Goal: Transaction & Acquisition: Purchase product/service

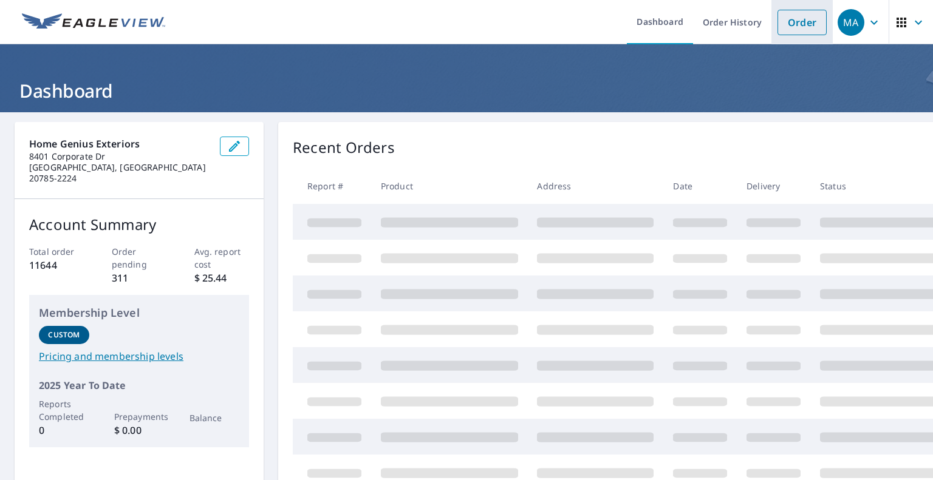
click at [785, 21] on link "Order" at bounding box center [802, 23] width 49 height 26
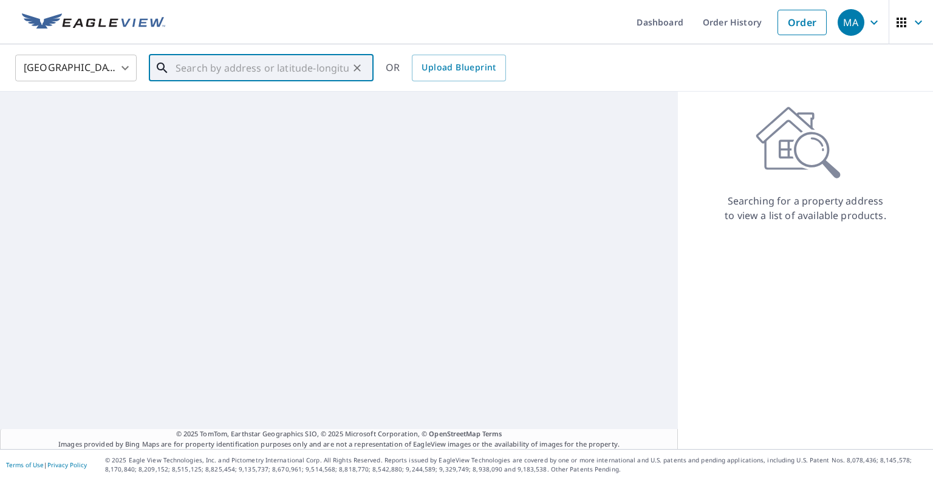
click at [277, 72] on input "text" at bounding box center [262, 68] width 173 height 34
paste input "[STREET_ADDRESS][PERSON_NAME][PERSON_NAME]"
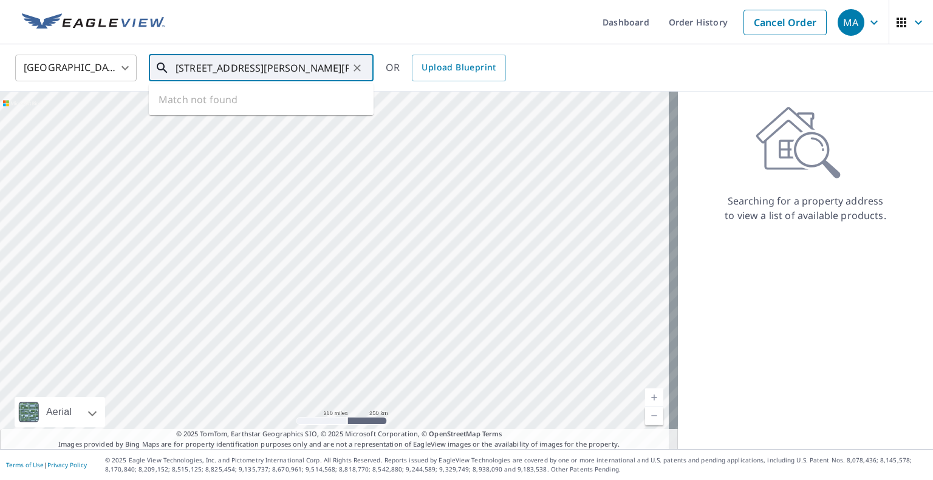
type input "[STREET_ADDRESS][PERSON_NAME][PERSON_NAME]"
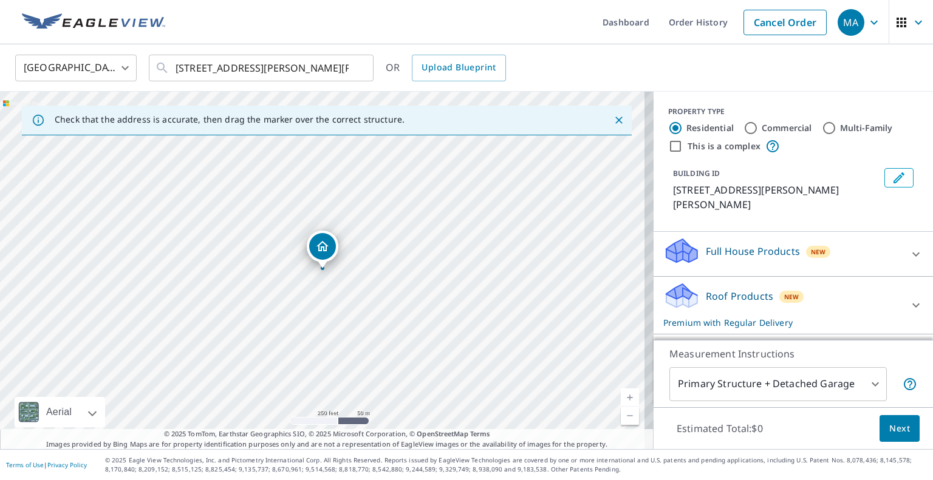
click at [773, 382] on body "MA MA Dashboard Order History Cancel Order MA [GEOGRAPHIC_DATA] [GEOGRAPHIC_DAT…" at bounding box center [466, 240] width 933 height 480
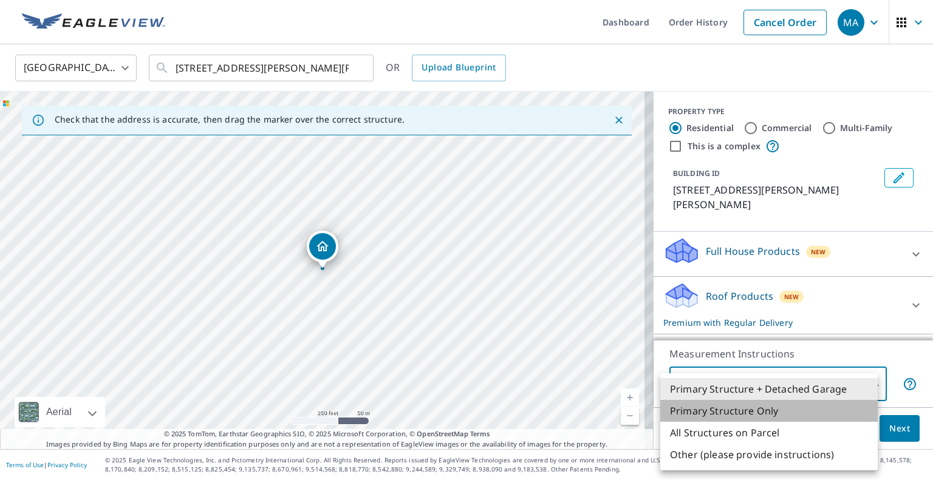
click at [770, 406] on li "Primary Structure Only" at bounding box center [768, 411] width 217 height 22
type input "2"
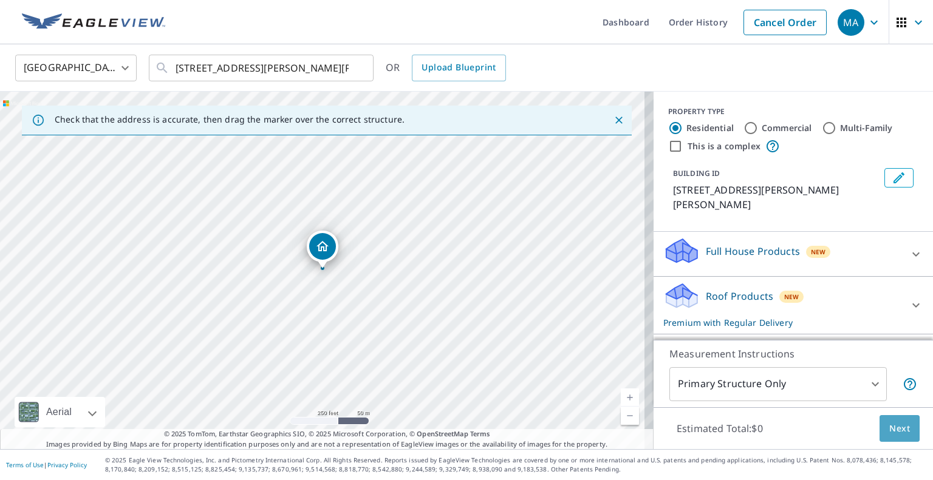
click at [897, 422] on span "Next" at bounding box center [899, 429] width 21 height 15
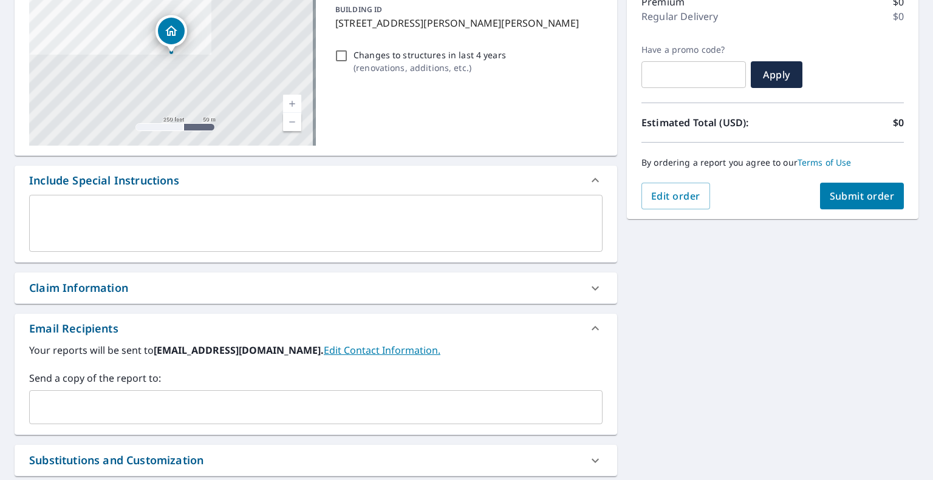
scroll to position [182, 0]
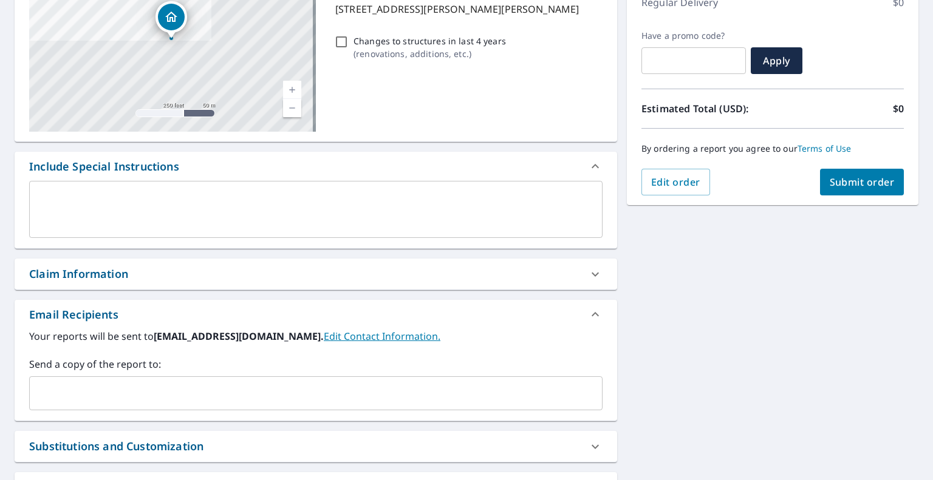
click at [265, 397] on input "text" at bounding box center [307, 393] width 544 height 23
paste input "[EMAIL_ADDRESS][DOMAIN_NAME]"
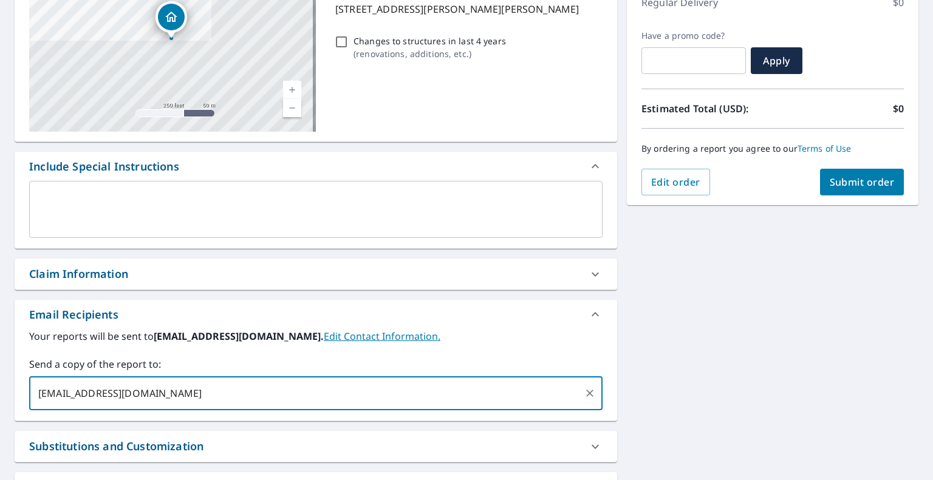
type input "[EMAIL_ADDRESS][DOMAIN_NAME]"
checkbox input "true"
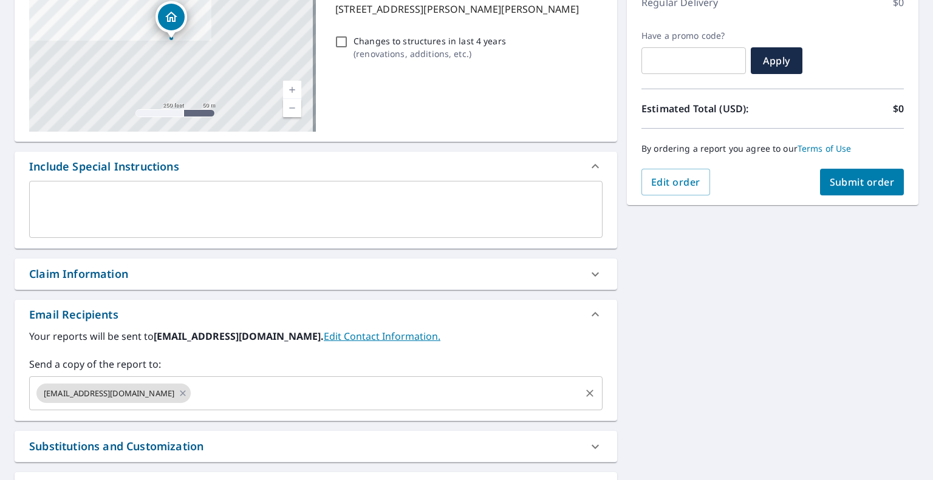
click at [457, 393] on input "text" at bounding box center [386, 393] width 386 height 23
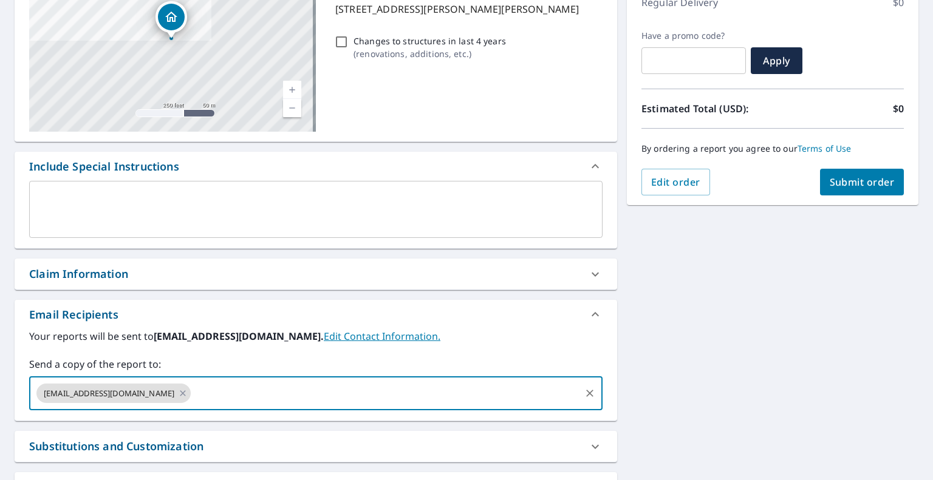
paste input "[EMAIL_ADDRESS][DOMAIN_NAME]"
type input "[EMAIL_ADDRESS][DOMAIN_NAME]"
click at [730, 315] on div "[STREET_ADDRESS][PERSON_NAME][PERSON_NAME] A standard road map Aerial A detaile…" at bounding box center [466, 240] width 933 height 621
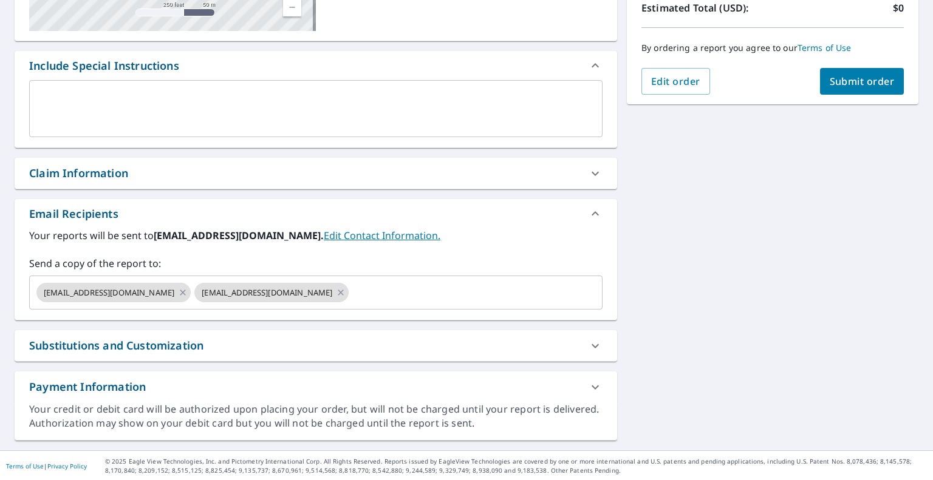
scroll to position [101, 0]
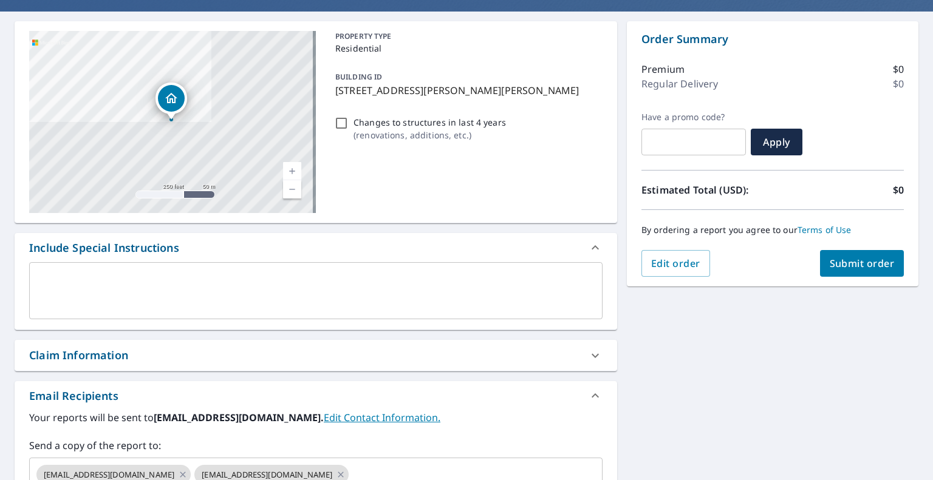
click at [838, 259] on span "Submit order" at bounding box center [862, 263] width 65 height 13
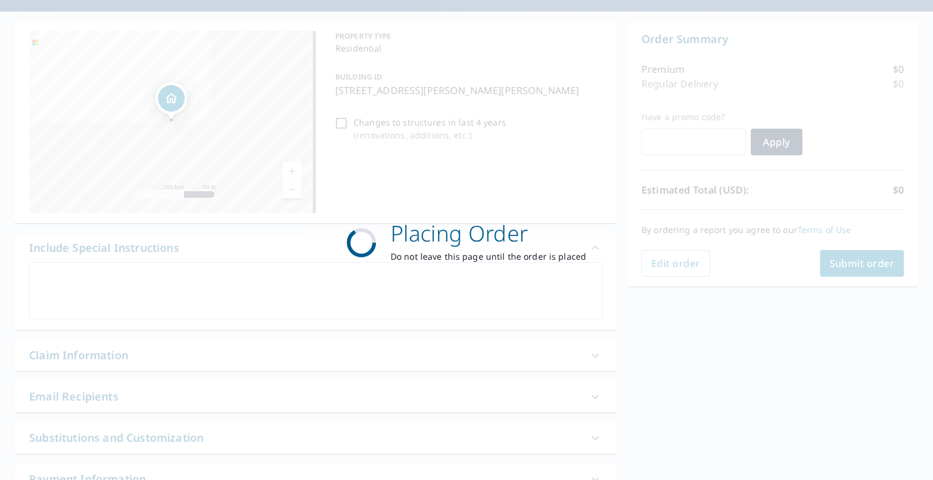
checkbox input "true"
